Goal: Task Accomplishment & Management: Complete application form

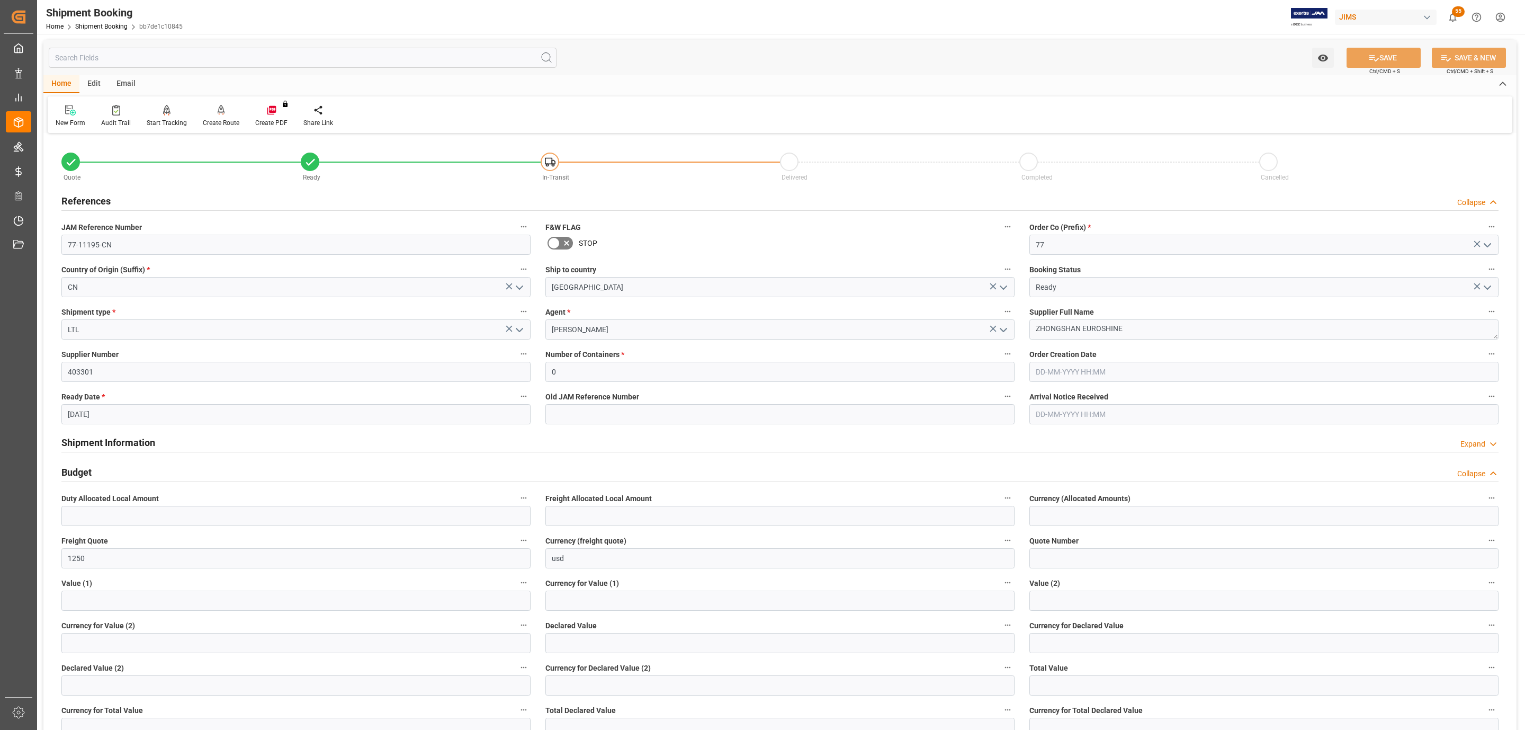
click at [121, 442] on h2 "Shipment Information" at bounding box center [108, 442] width 94 height 14
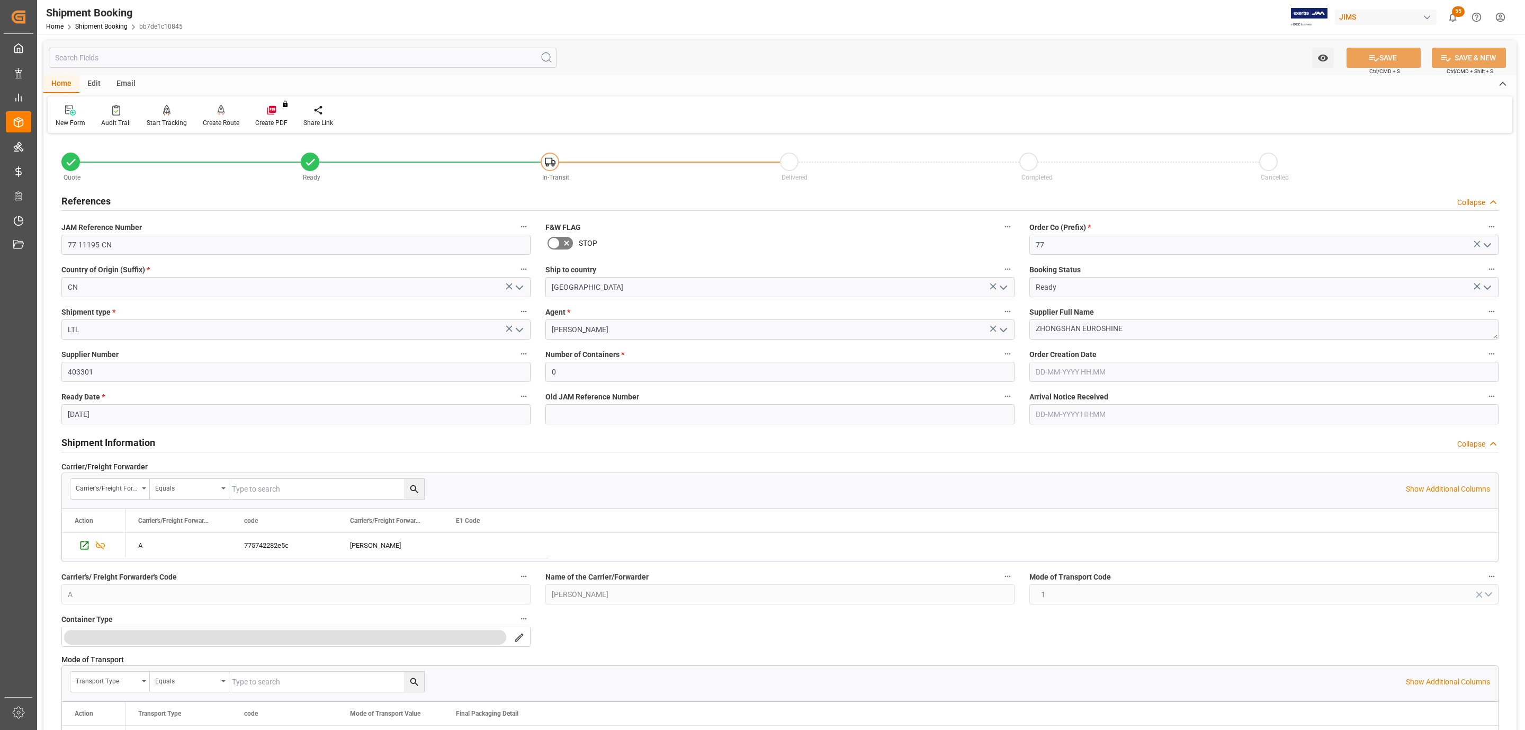
click at [121, 442] on h2 "Shipment Information" at bounding box center [108, 442] width 94 height 14
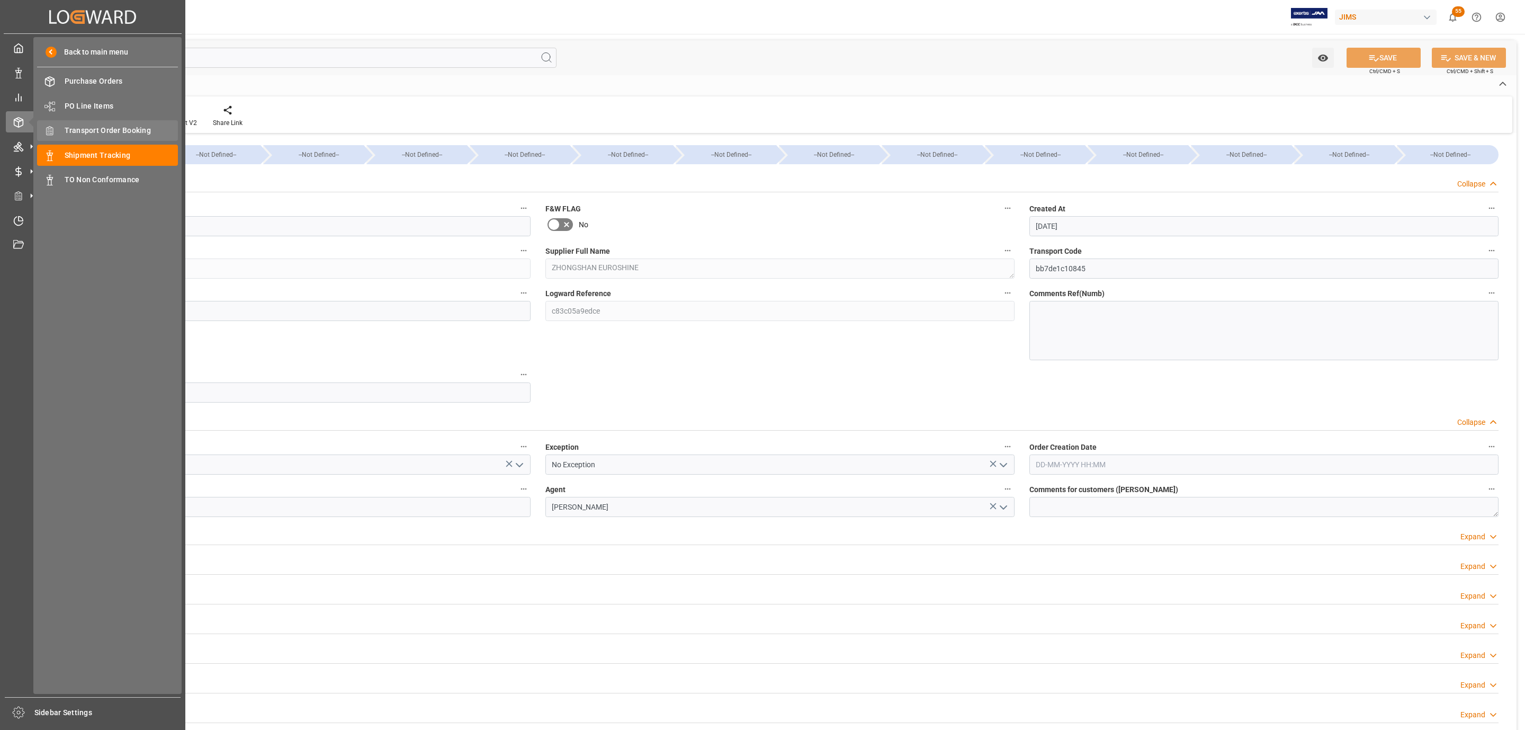
click at [139, 130] on span "Transport Order Booking" at bounding box center [122, 130] width 114 height 11
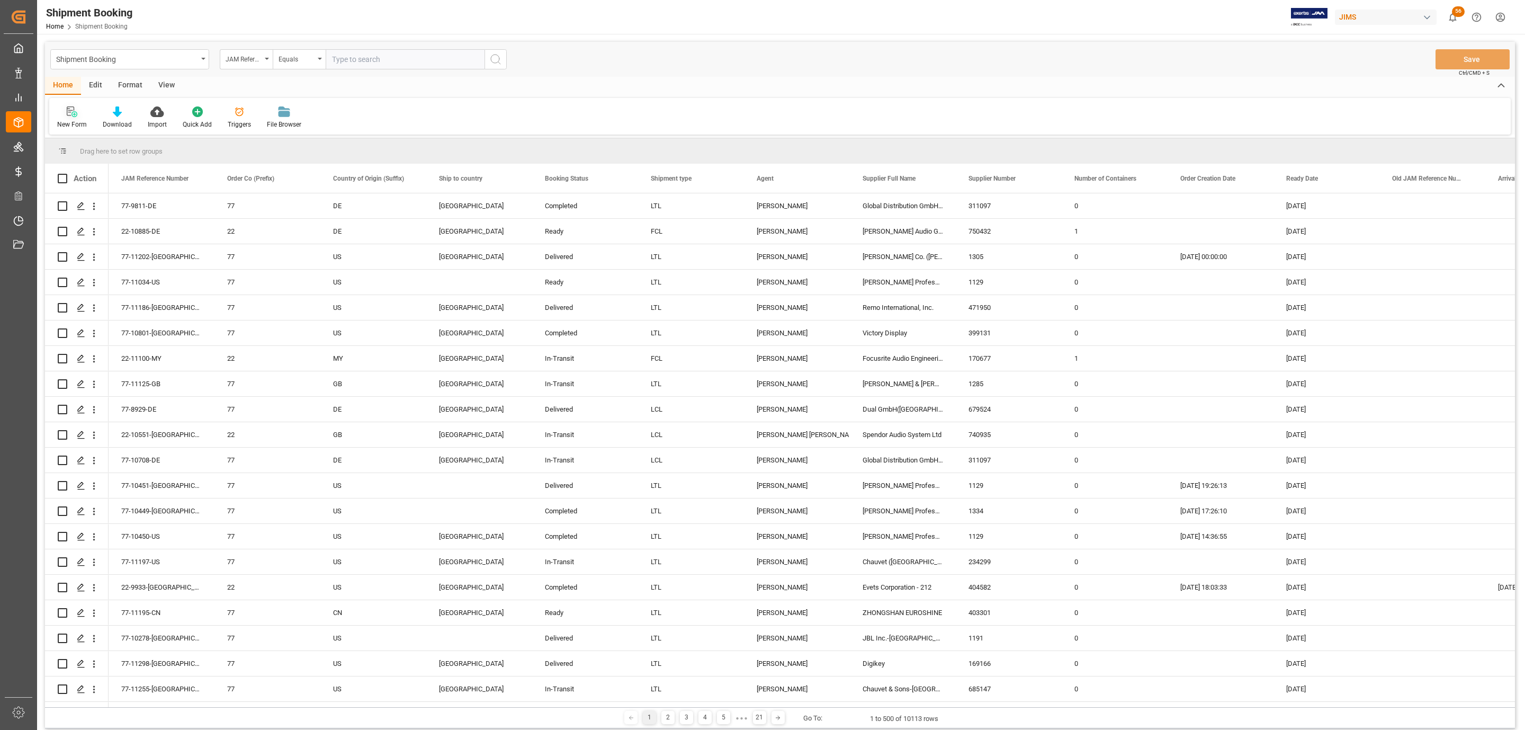
click at [69, 113] on icon at bounding box center [72, 111] width 11 height 11
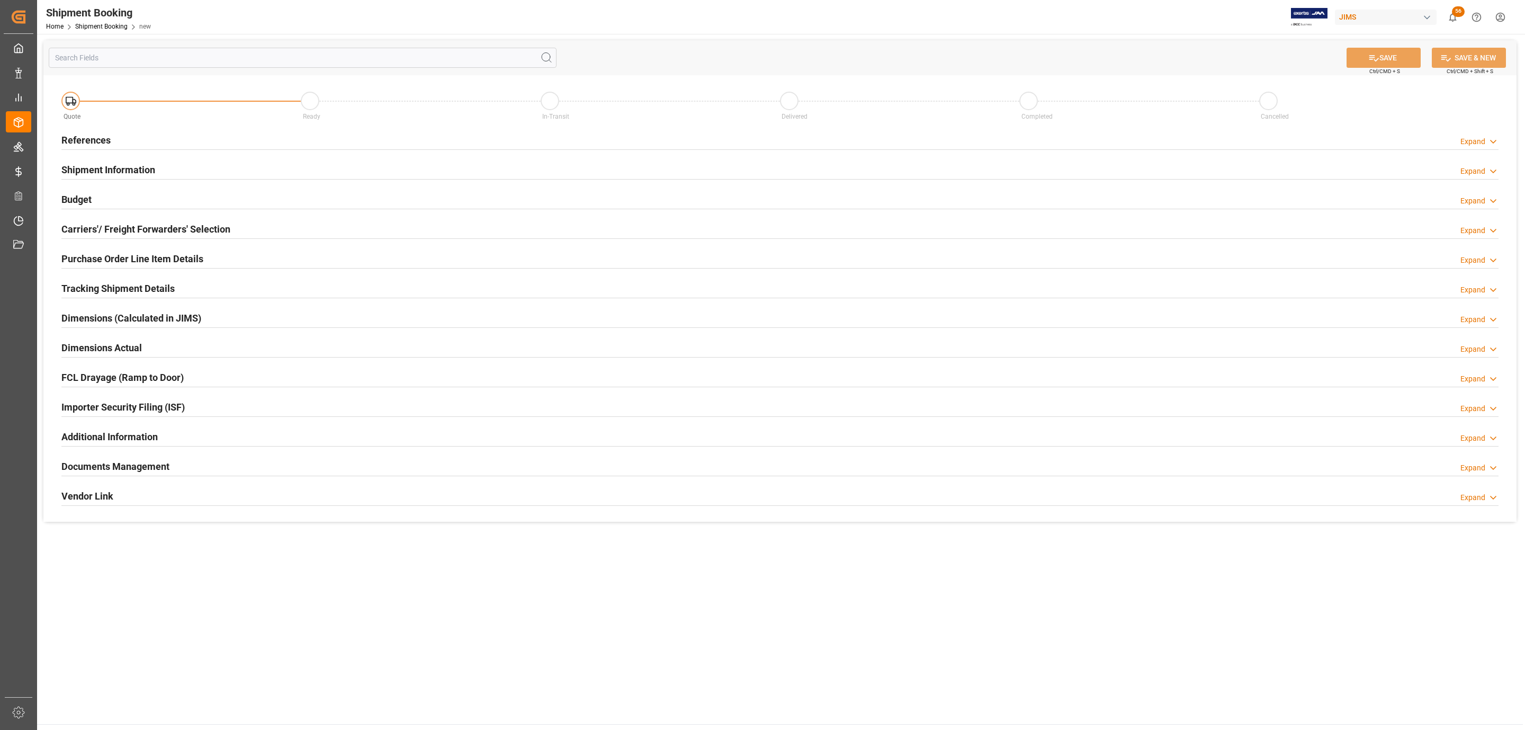
click at [112, 165] on h2 "Shipment Information" at bounding box center [108, 170] width 94 height 14
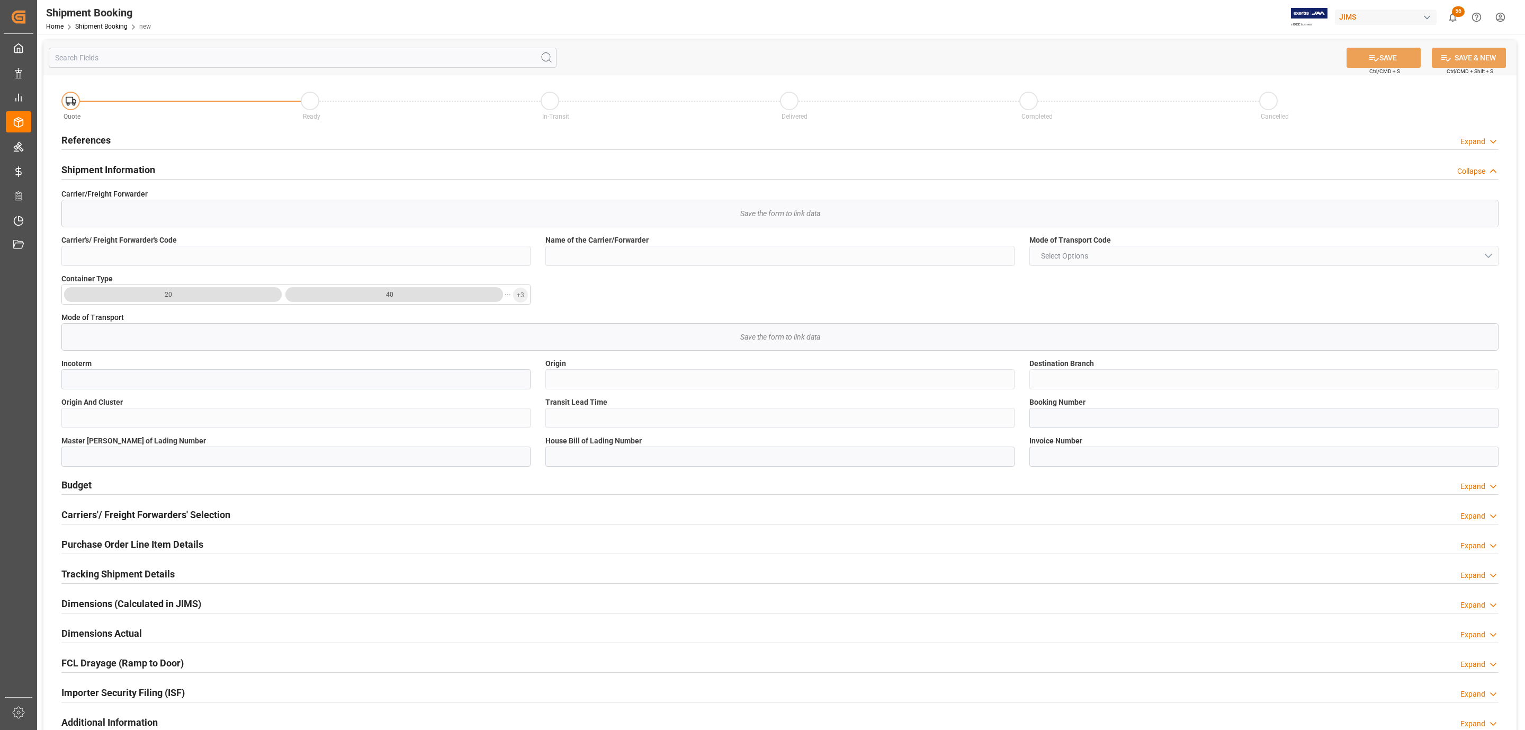
click at [110, 178] on div "Shipment Information" at bounding box center [108, 169] width 94 height 20
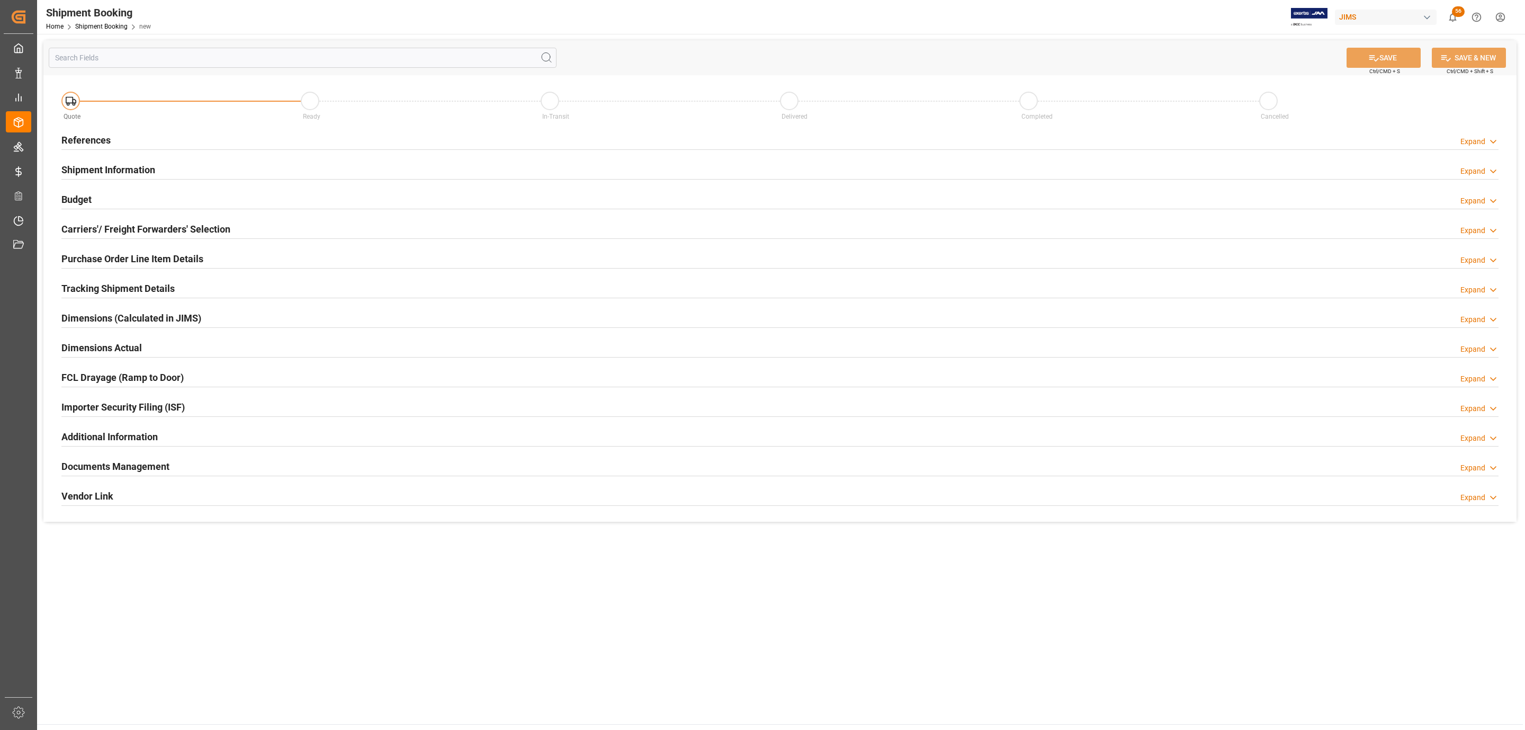
click at [122, 145] on div "References Expand" at bounding box center [779, 139] width 1437 height 20
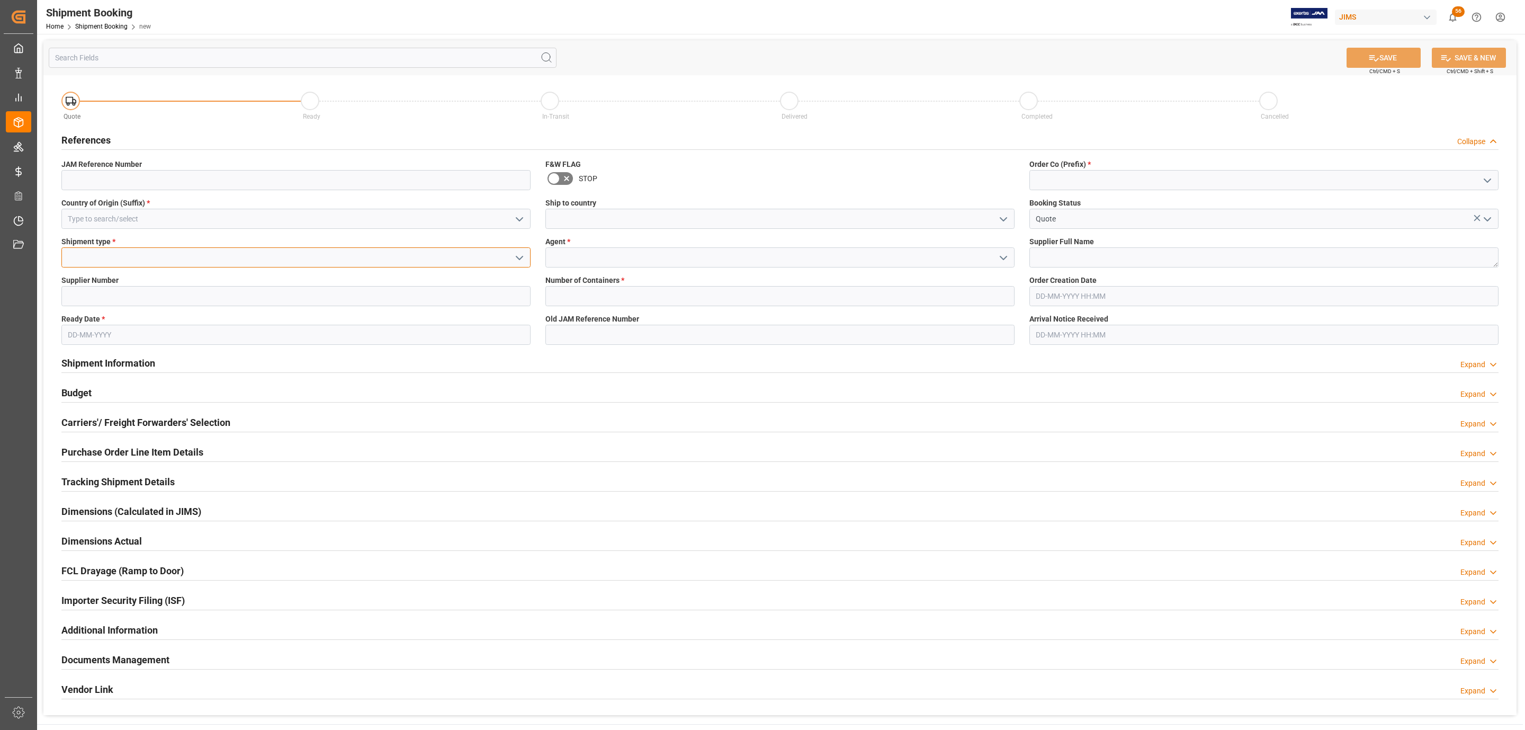
click at [117, 259] on input at bounding box center [295, 257] width 469 height 20
click at [103, 300] on input at bounding box center [295, 296] width 469 height 20
paste input "181969"
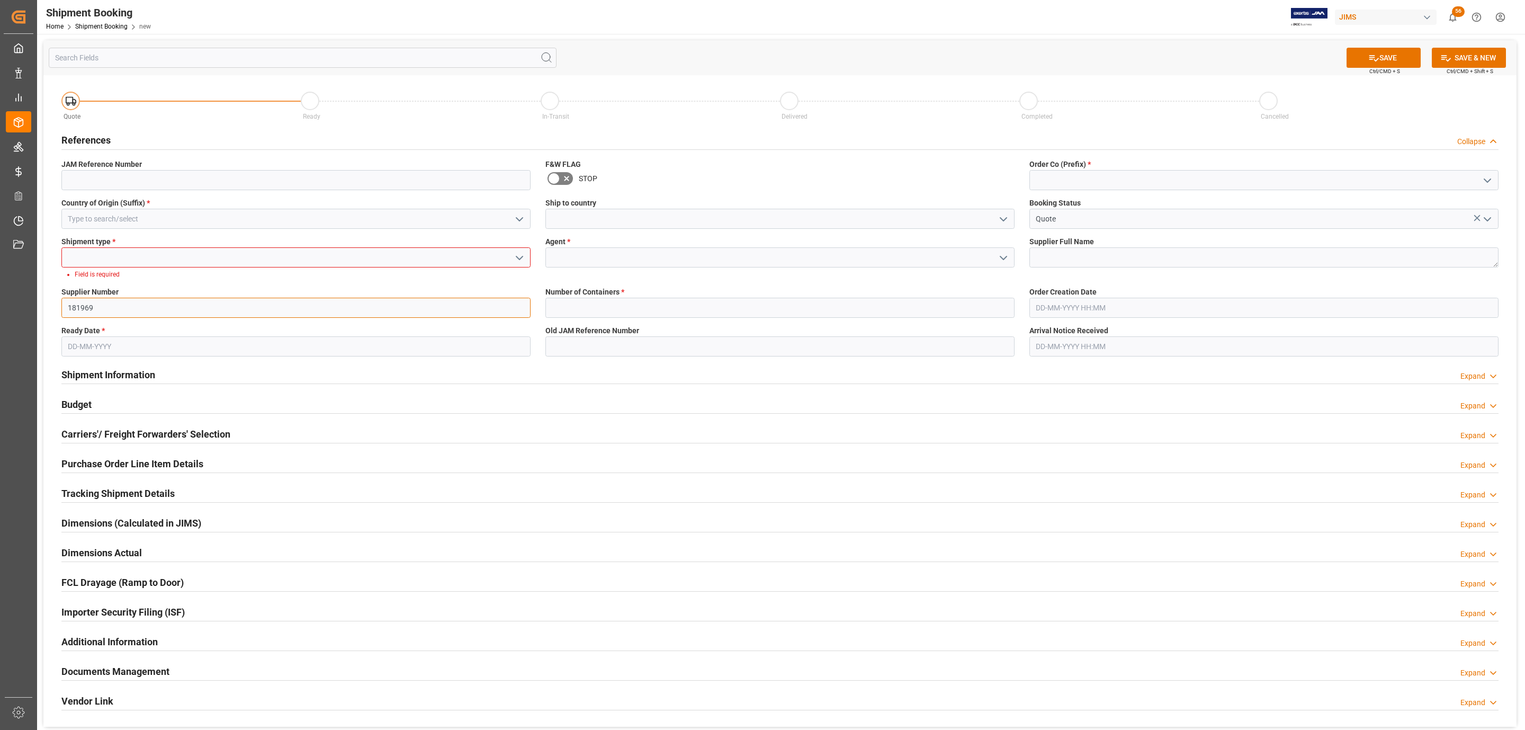
type input "181969"
click at [224, 213] on input at bounding box center [295, 219] width 469 height 20
click at [177, 244] on div "US" at bounding box center [296, 242] width 468 height 24
type input "US"
click at [523, 257] on icon "open menu" at bounding box center [519, 258] width 13 height 13
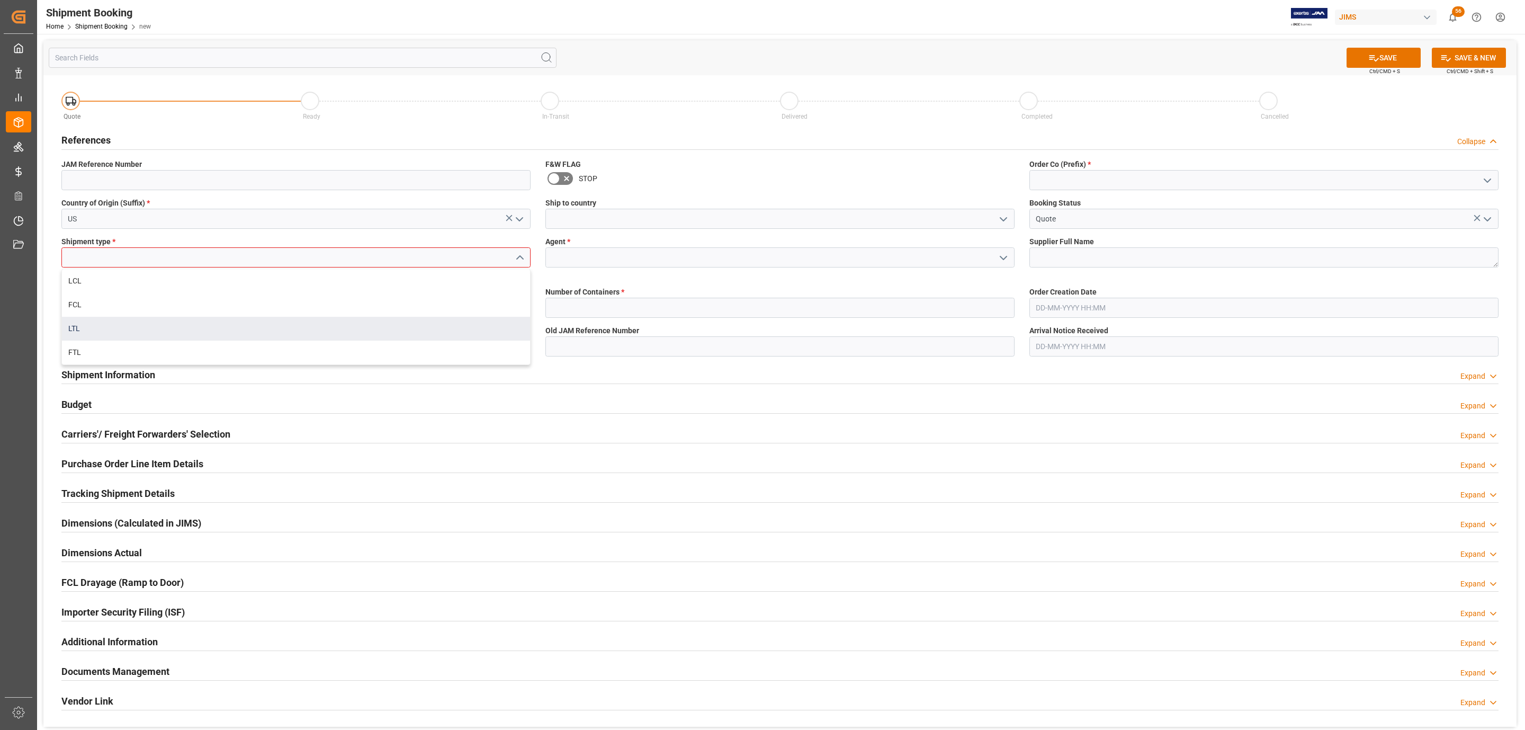
click at [88, 326] on div "LTL" at bounding box center [296, 329] width 468 height 24
type input "LTL"
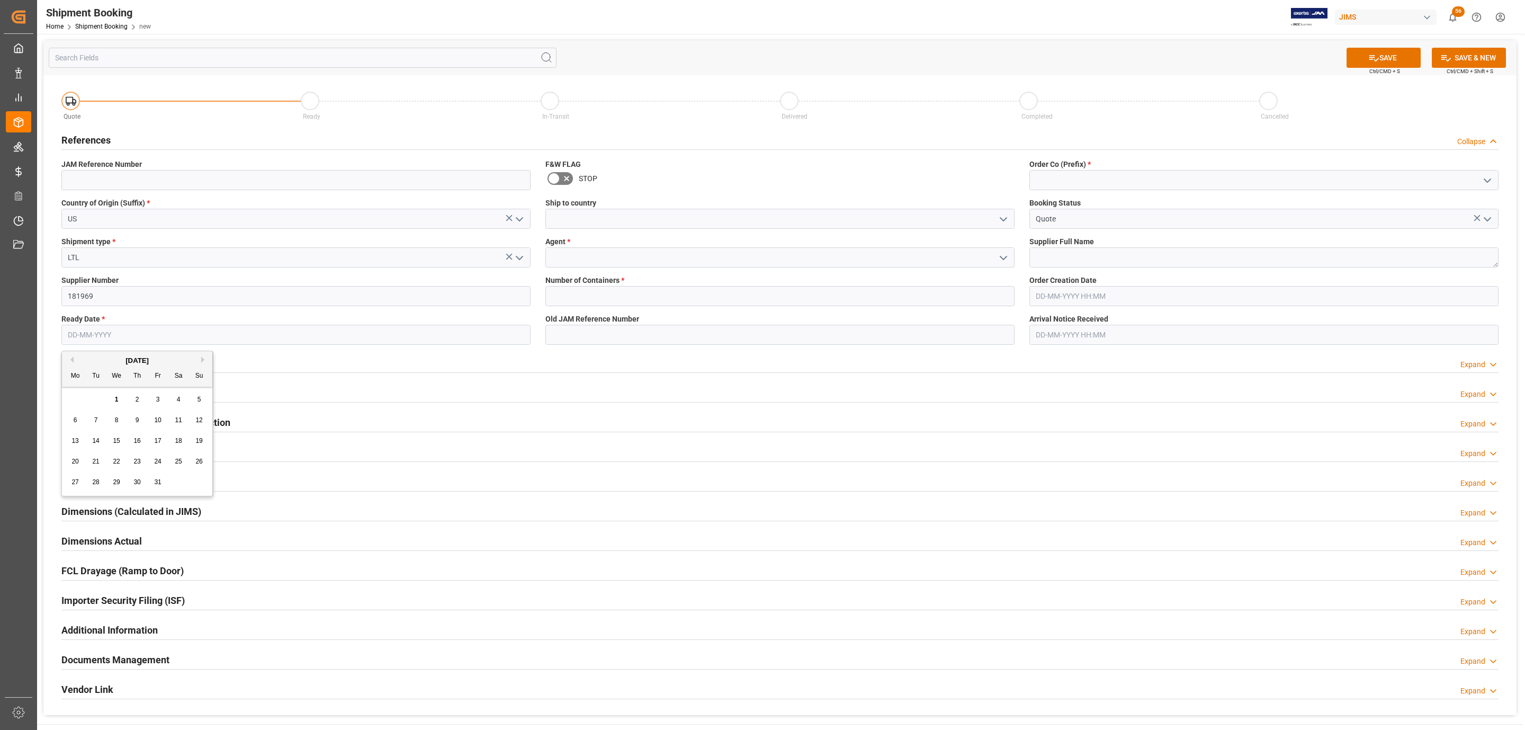
click at [90, 334] on input "text" at bounding box center [295, 335] width 469 height 20
click at [92, 357] on div "October 2025" at bounding box center [137, 360] width 150 height 11
click at [155, 396] on div "3" at bounding box center [157, 399] width 13 height 13
type input "[DATE]"
click at [1001, 221] on icon "open menu" at bounding box center [1003, 219] width 13 height 13
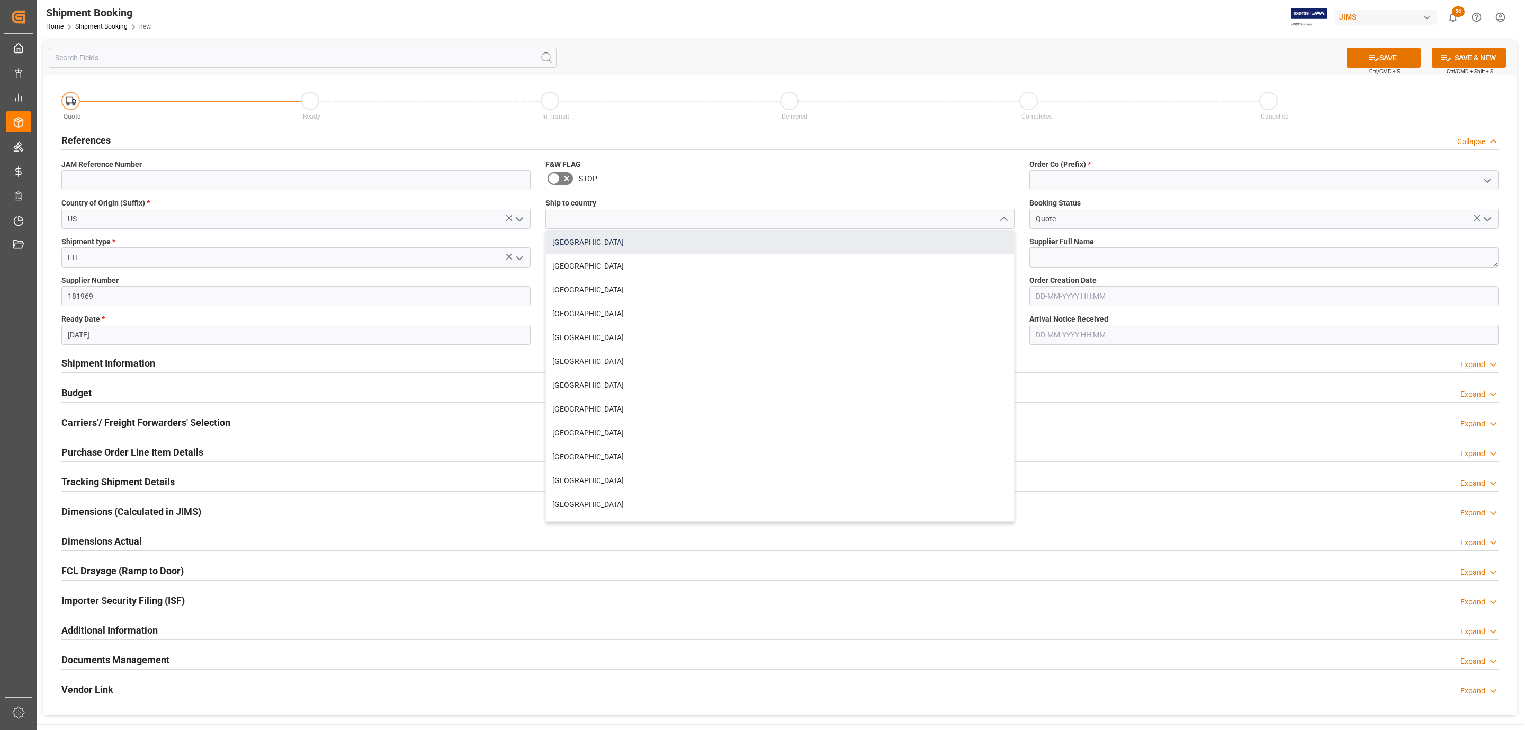
click at [646, 253] on div "[GEOGRAPHIC_DATA]" at bounding box center [780, 242] width 468 height 24
type input "[GEOGRAPHIC_DATA]"
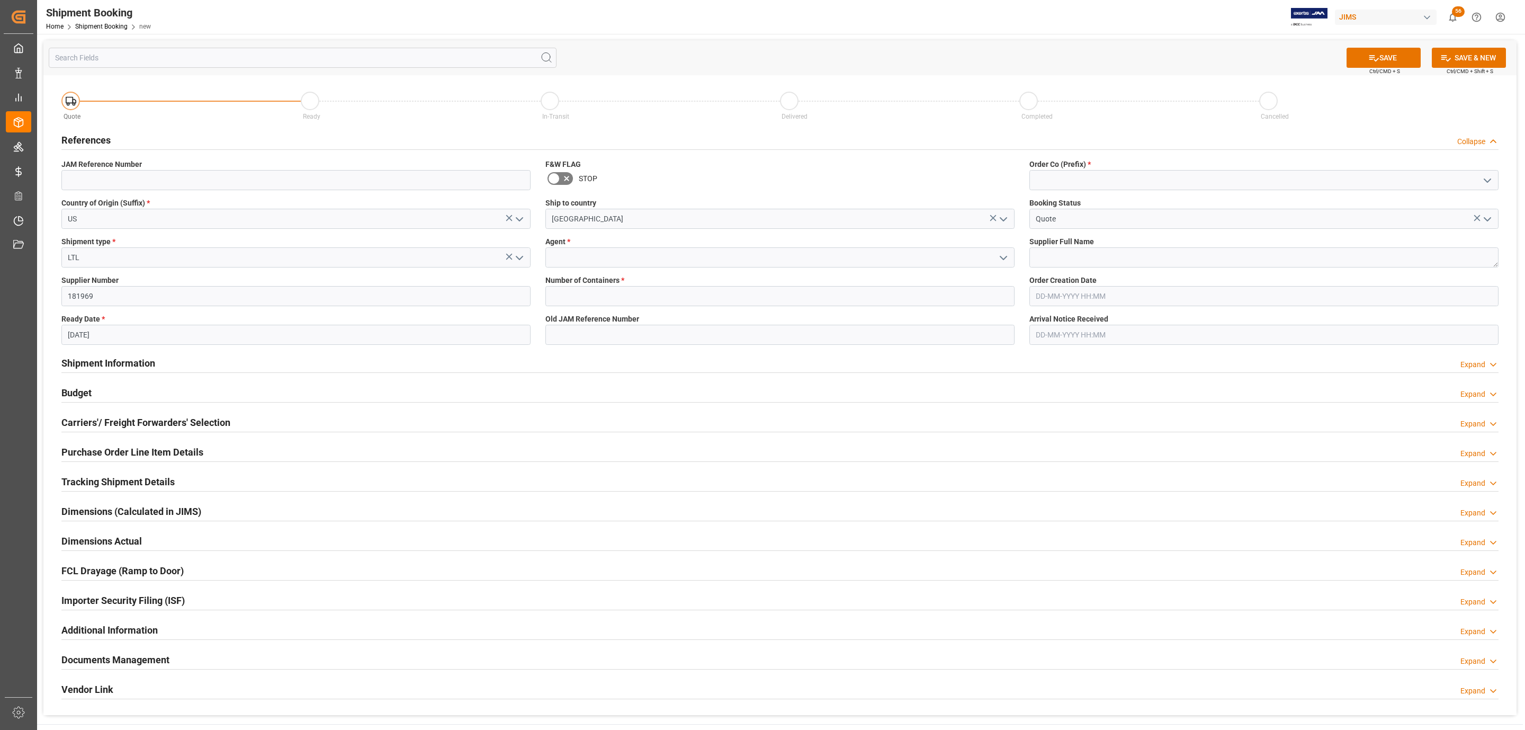
click at [1001, 261] on icon "open menu" at bounding box center [1003, 258] width 13 height 13
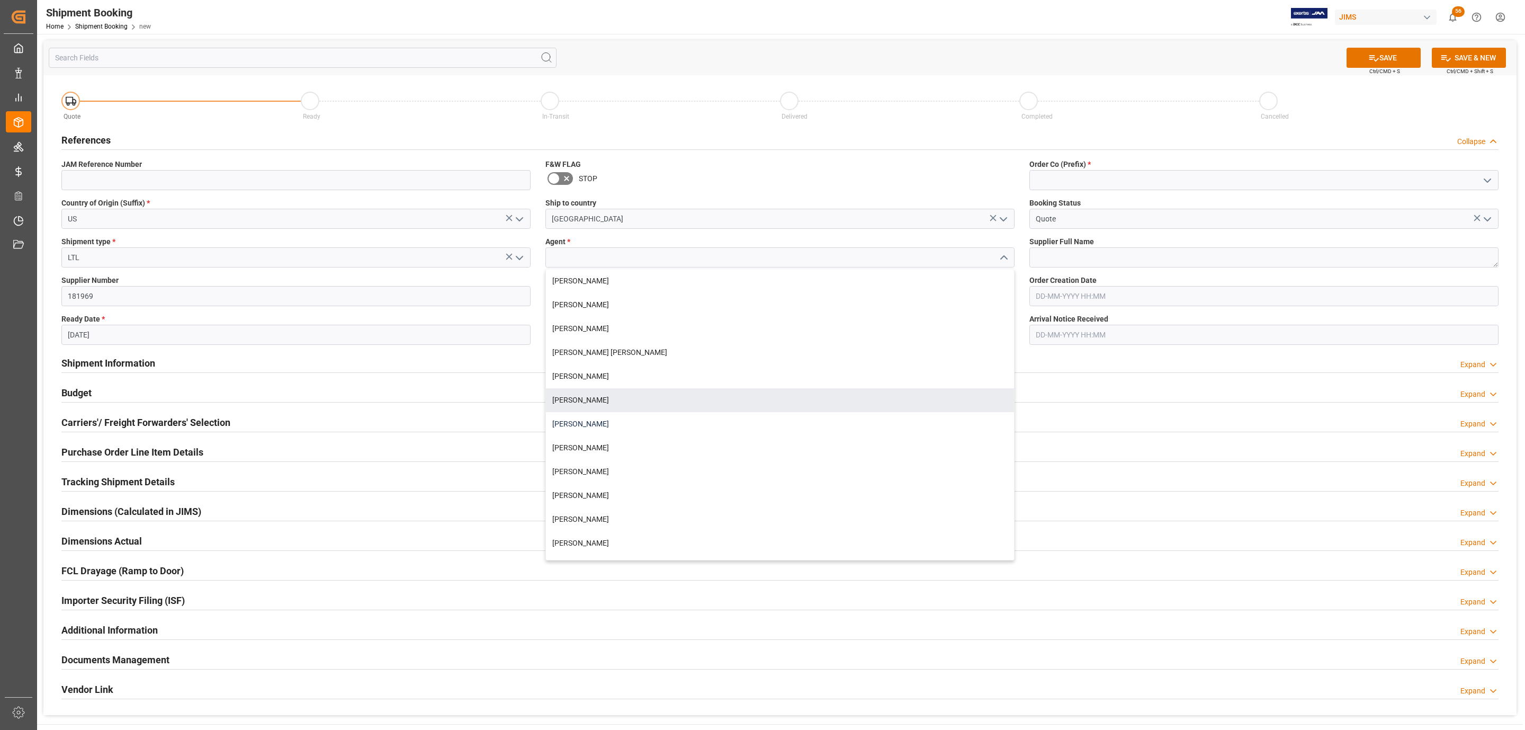
click at [639, 413] on div "[PERSON_NAME]" at bounding box center [780, 424] width 468 height 24
type input "[PERSON_NAME]"
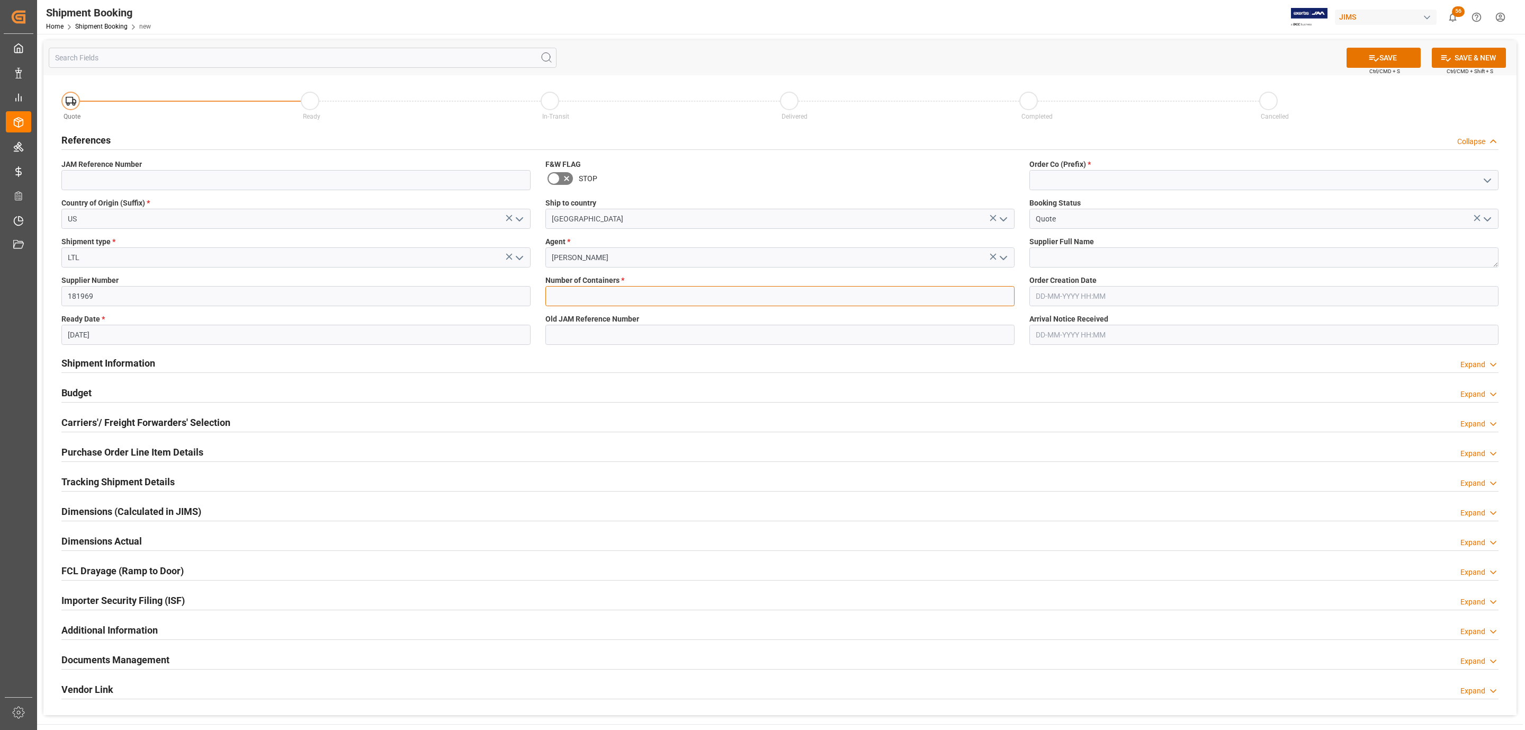
click at [601, 300] on input "text" at bounding box center [779, 296] width 469 height 20
type input "0"
click at [1481, 180] on button "open menu" at bounding box center [1487, 180] width 16 height 16
click at [1176, 238] on div "77" at bounding box center [1264, 228] width 468 height 24
type input "77"
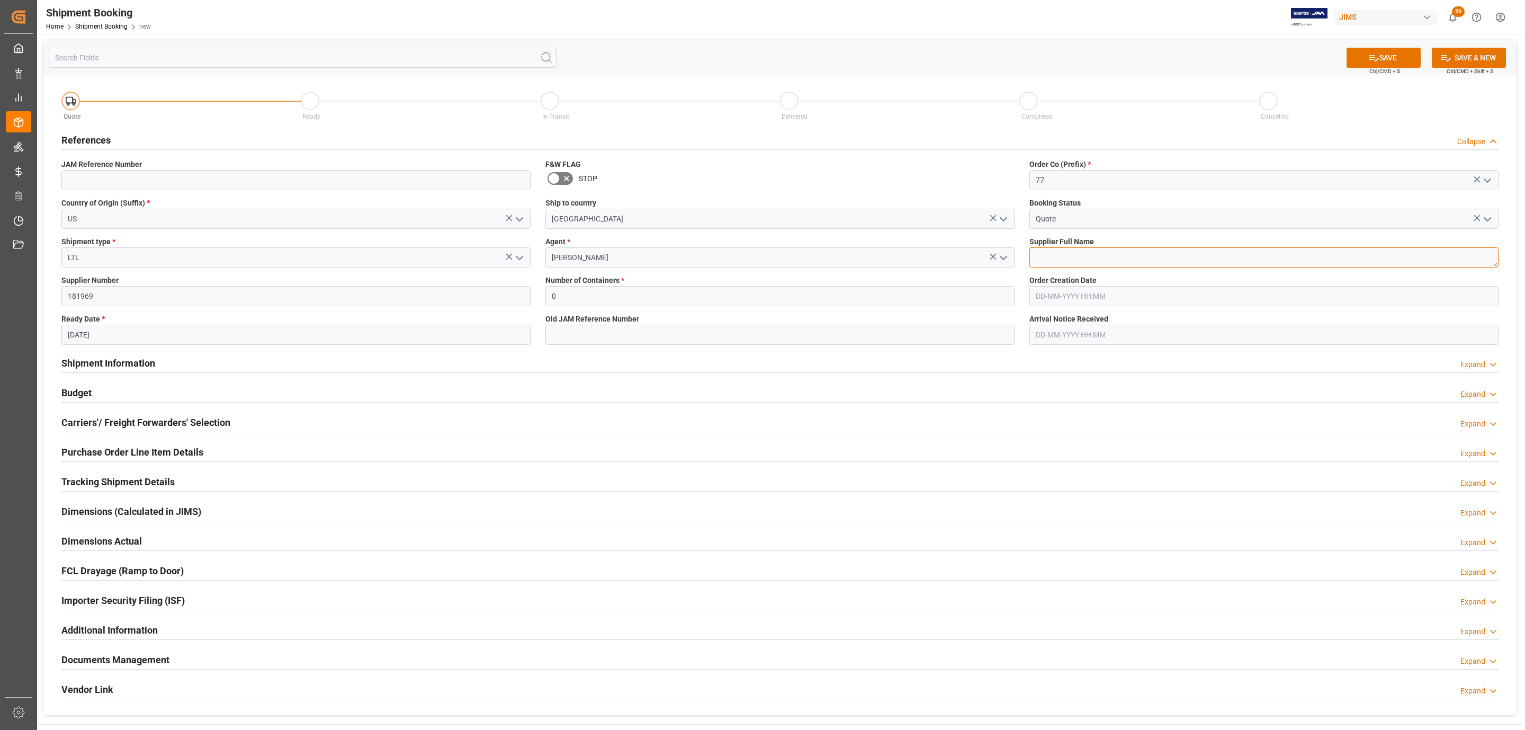
drag, startPoint x: 1084, startPoint y: 253, endPoint x: 1090, endPoint y: 250, distance: 6.6
click at [1084, 253] on textarea at bounding box center [1264, 257] width 469 height 20
paste textarea "Peerless Industries Inc"
type textarea "Peerless Industries Inc"
click at [1392, 59] on button "SAVE" at bounding box center [1384, 58] width 74 height 20
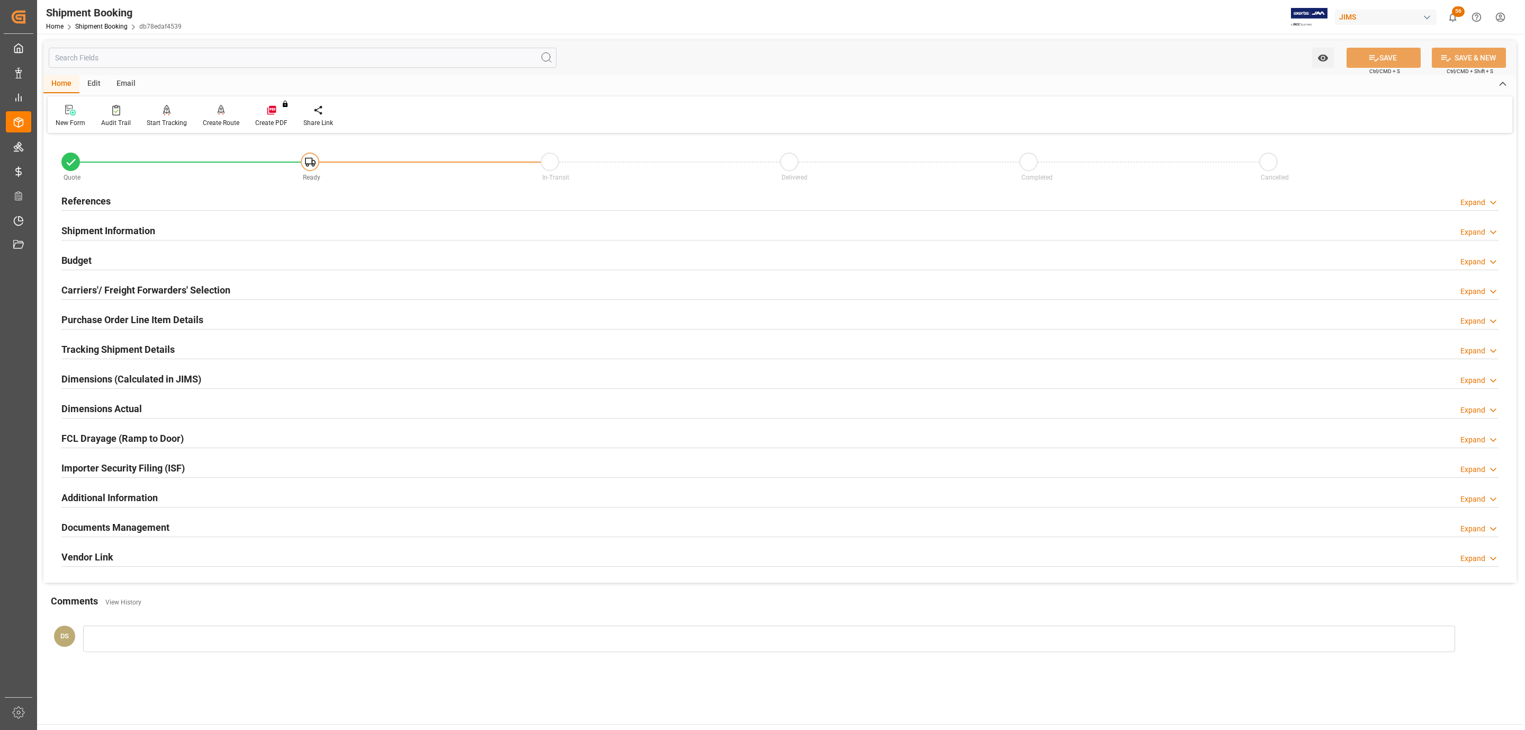
click at [121, 286] on h2 "Carriers'/ Freight Forwarders' Selection" at bounding box center [145, 290] width 169 height 14
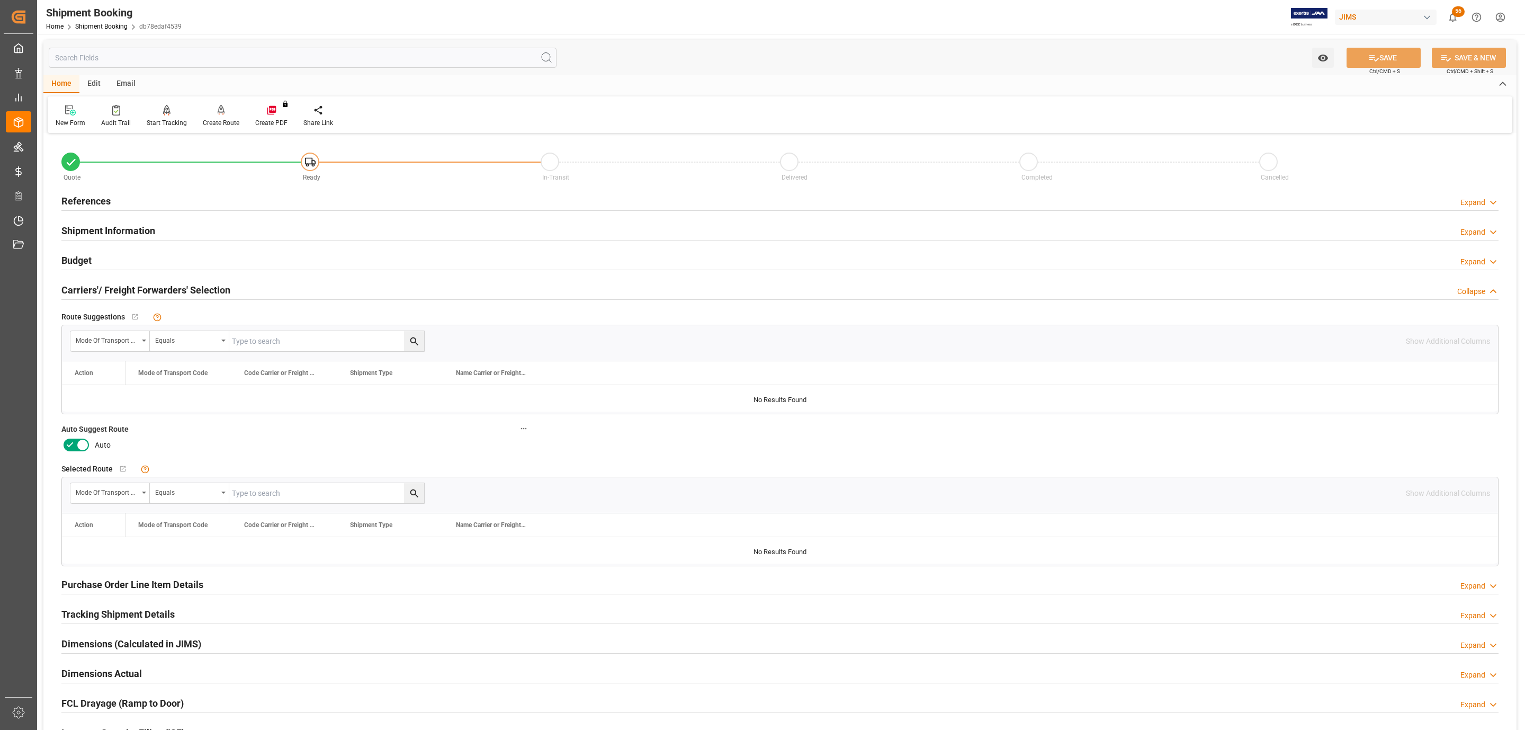
click at [83, 445] on icon at bounding box center [82, 445] width 13 height 13
click at [0, 0] on input "checkbox" at bounding box center [0, 0] width 0 height 0
click at [1377, 53] on button "SAVE" at bounding box center [1384, 58] width 74 height 20
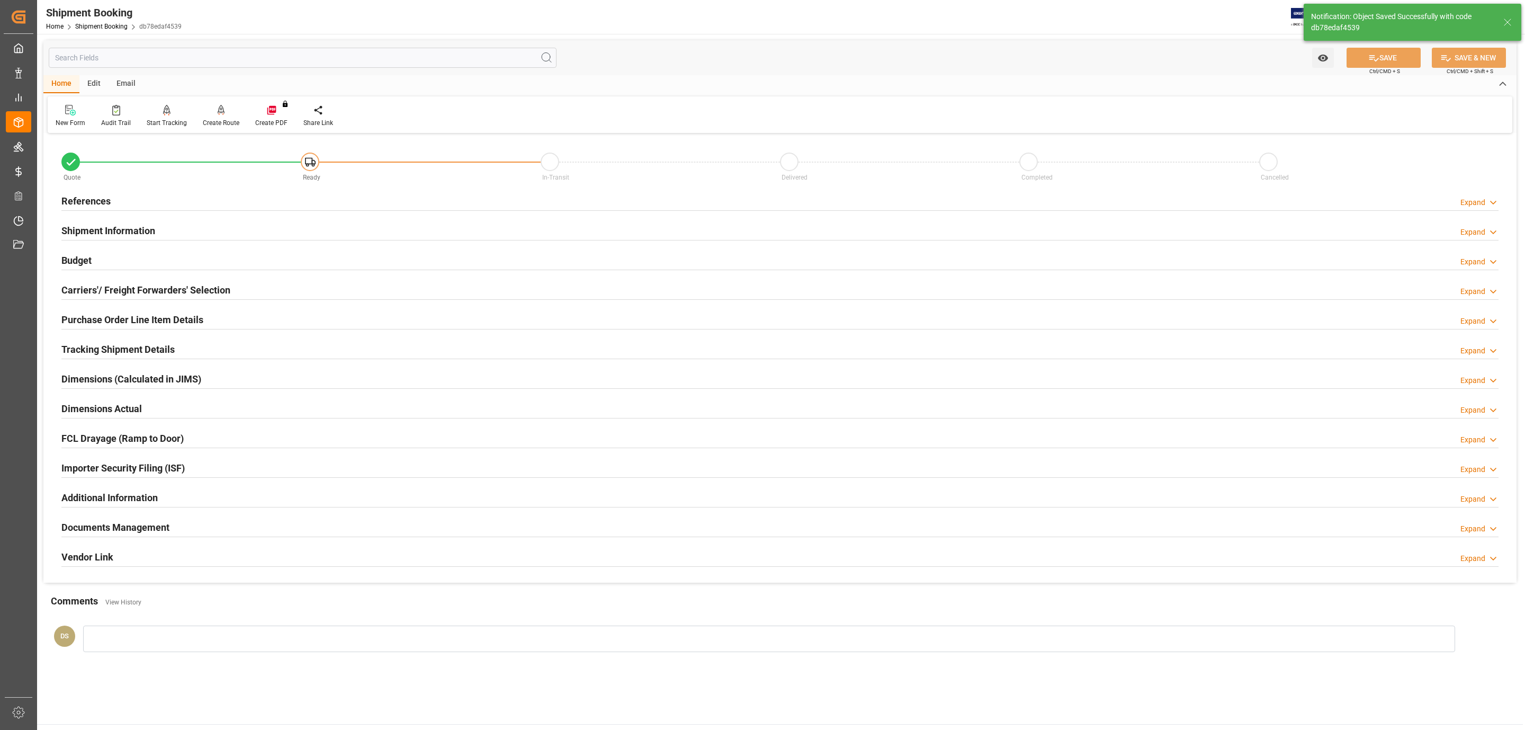
type input "Ready"
click at [118, 197] on div "References Expand" at bounding box center [779, 200] width 1437 height 20
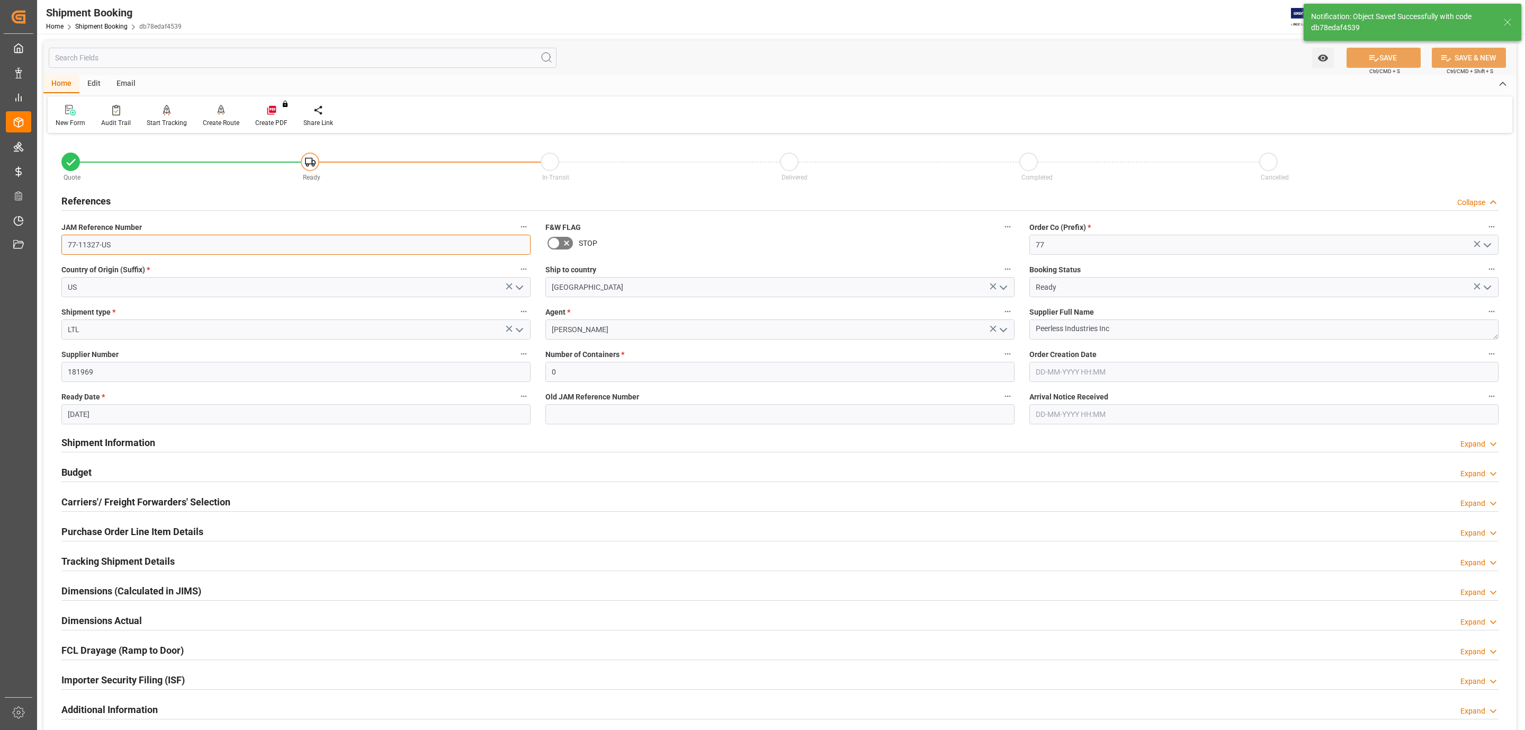
click at [127, 242] on input "77-11327-US" at bounding box center [295, 245] width 469 height 20
